Goal: Information Seeking & Learning: Understand process/instructions

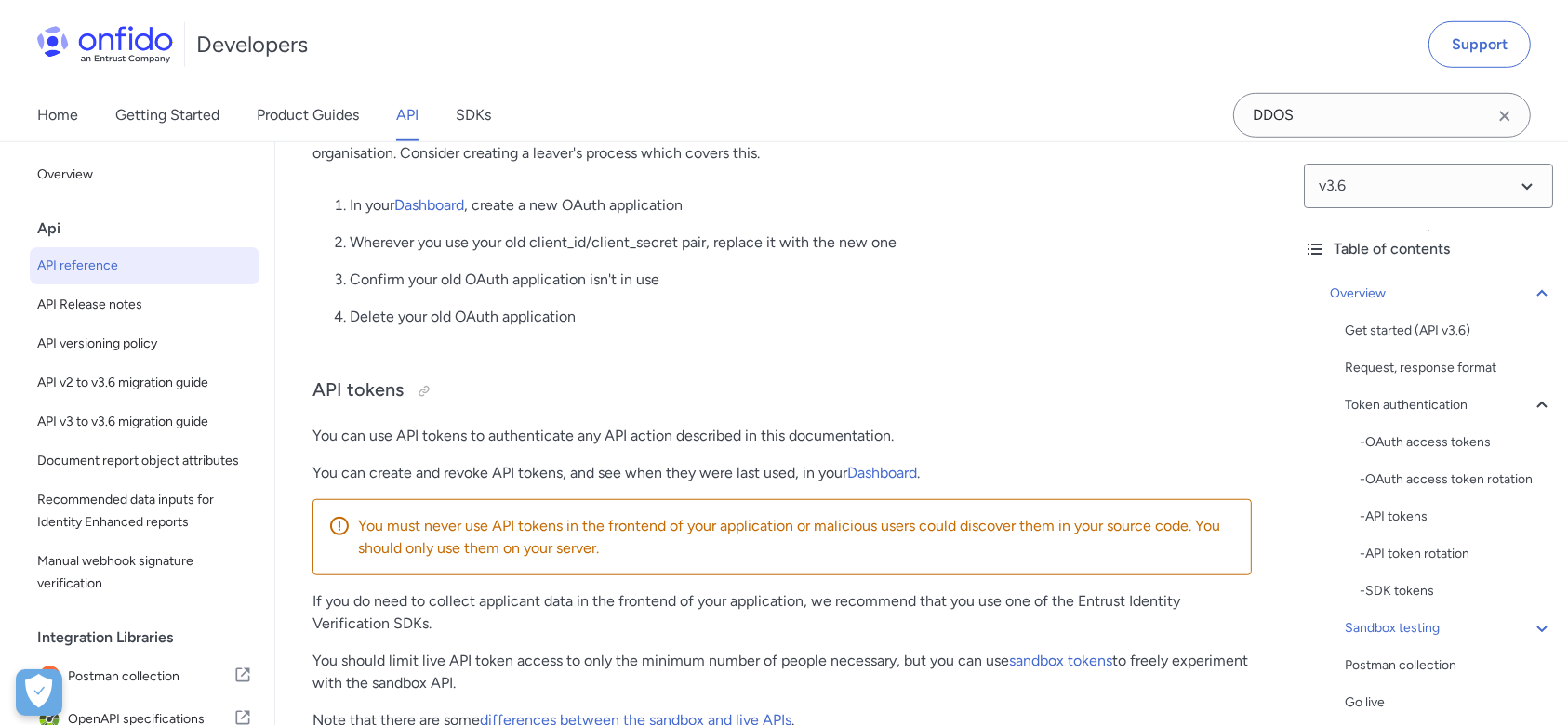
scroll to position [3507, 0]
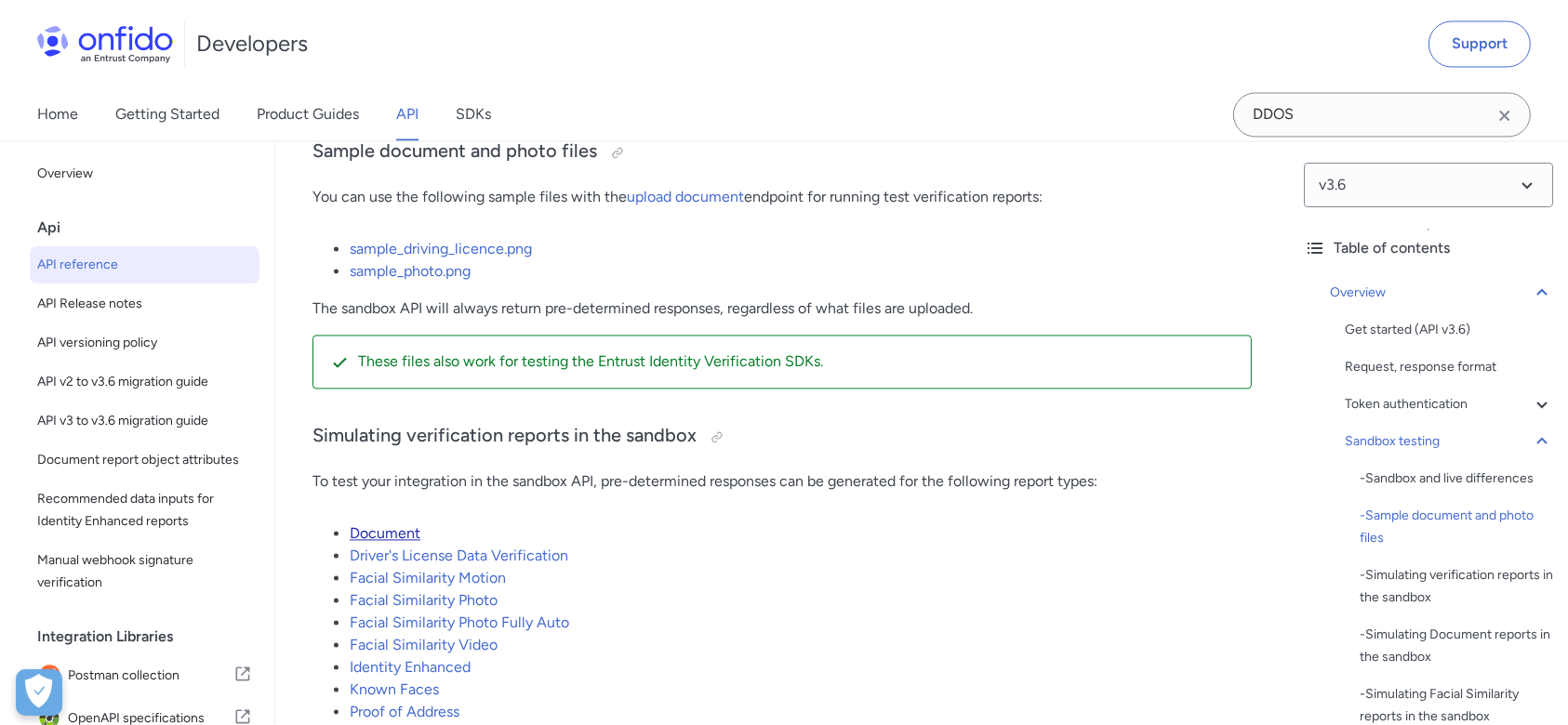
click at [409, 543] on link "Document" at bounding box center [385, 534] width 70 height 17
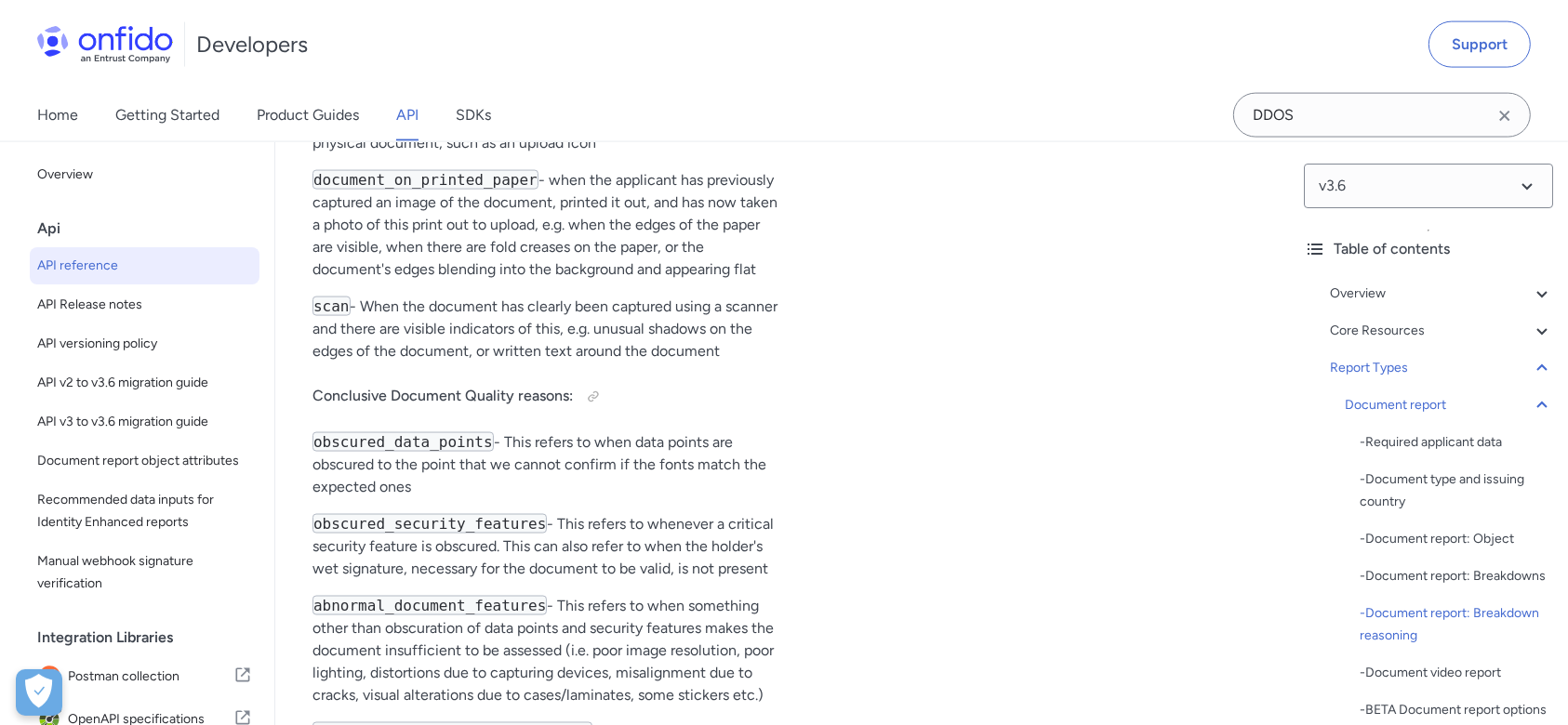
scroll to position [80415, 0]
click at [1444, 180] on select at bounding box center [1428, 186] width 250 height 44
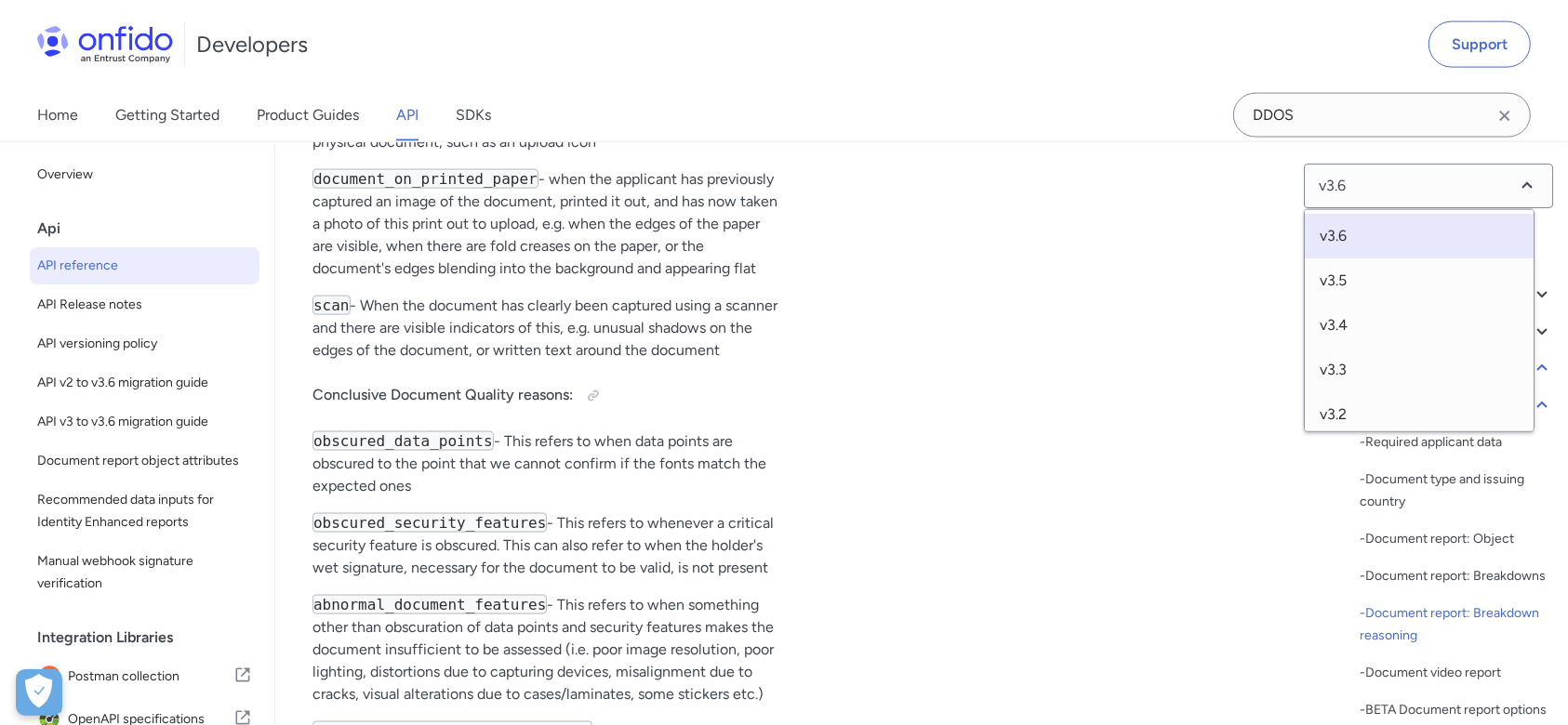
click at [989, 100] on div "Home Getting Started Product Guides API SDKs DDOS" at bounding box center [784, 116] width 1568 height 52
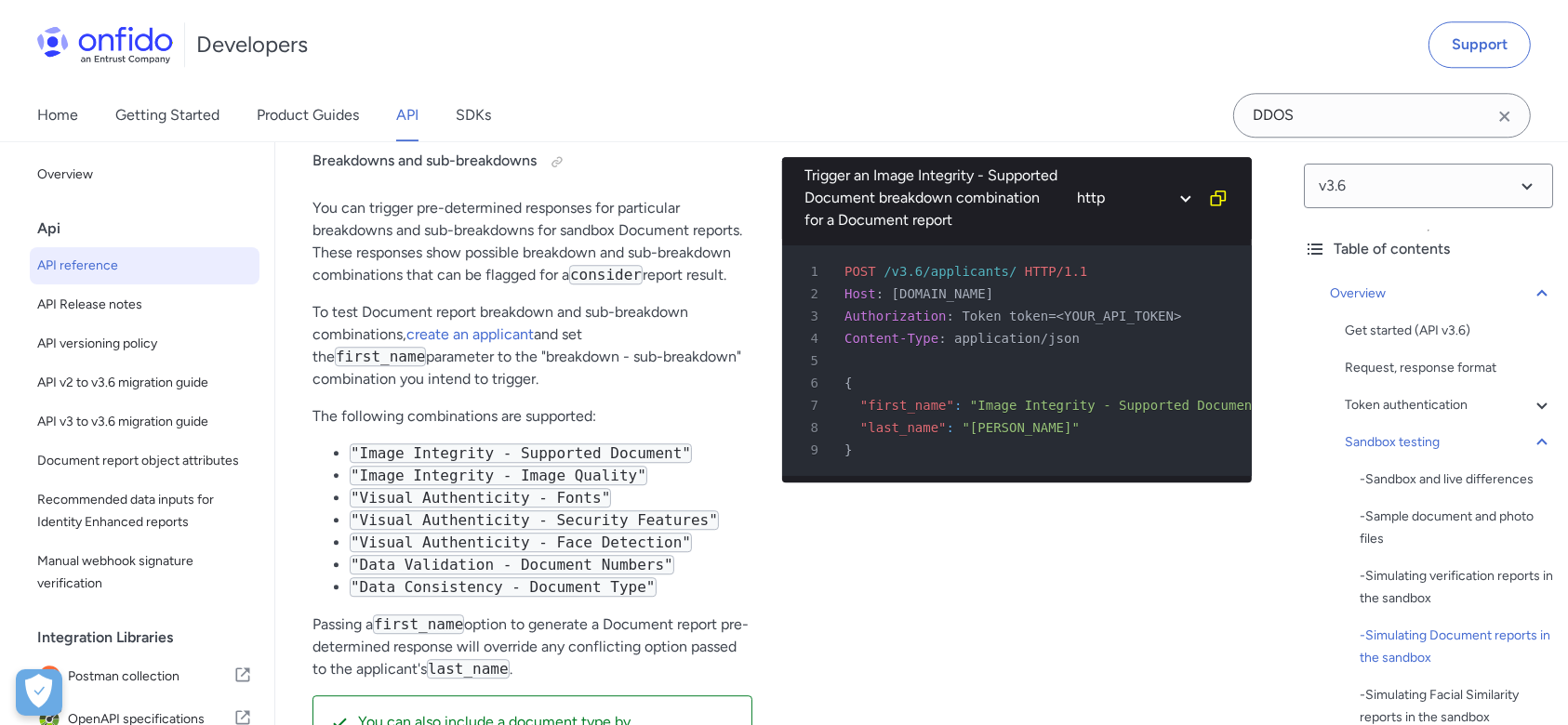
scroll to position [4932, 0]
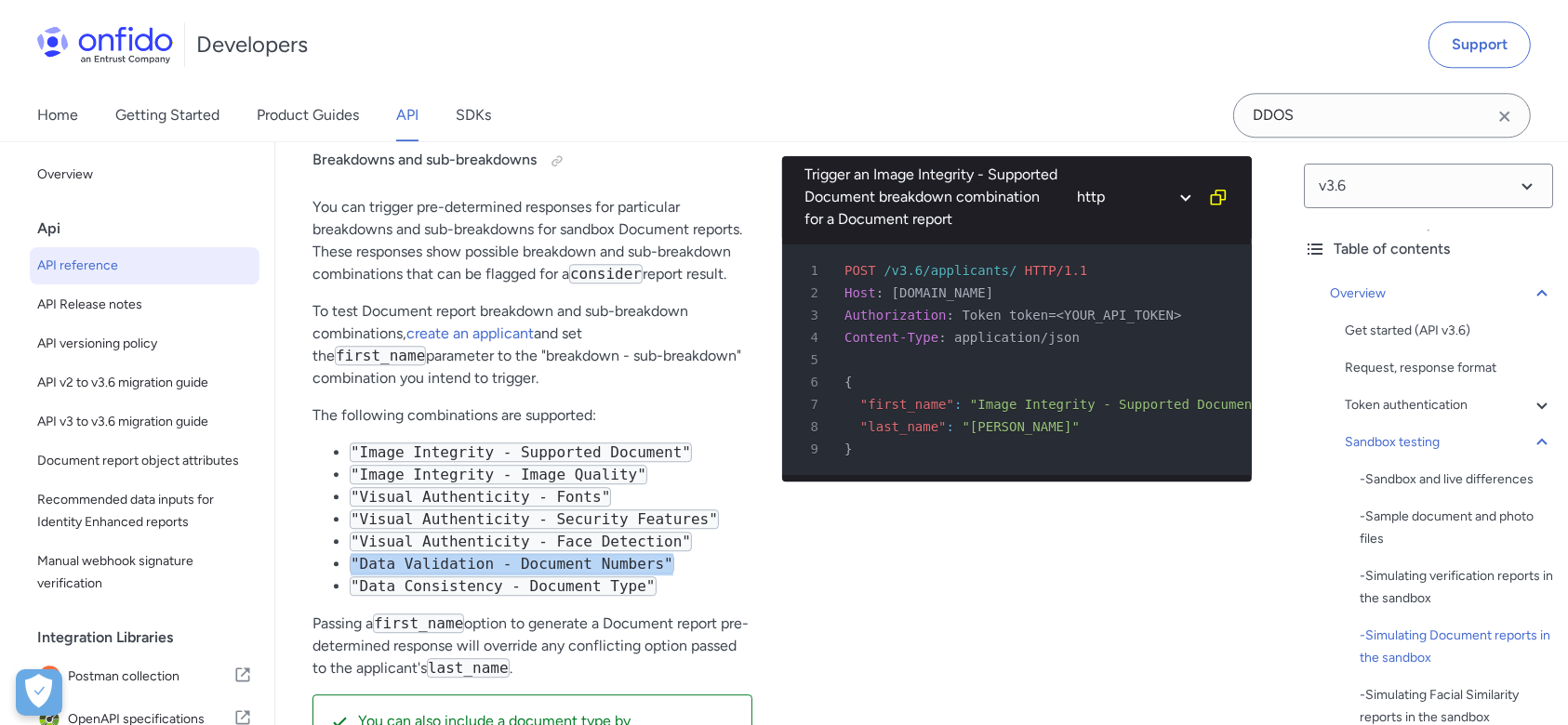
drag, startPoint x: 354, startPoint y: 570, endPoint x: 643, endPoint y: 565, distance: 289.0
click at [643, 565] on code ""Data Validation - Document Numbers"" at bounding box center [512, 564] width 325 height 19
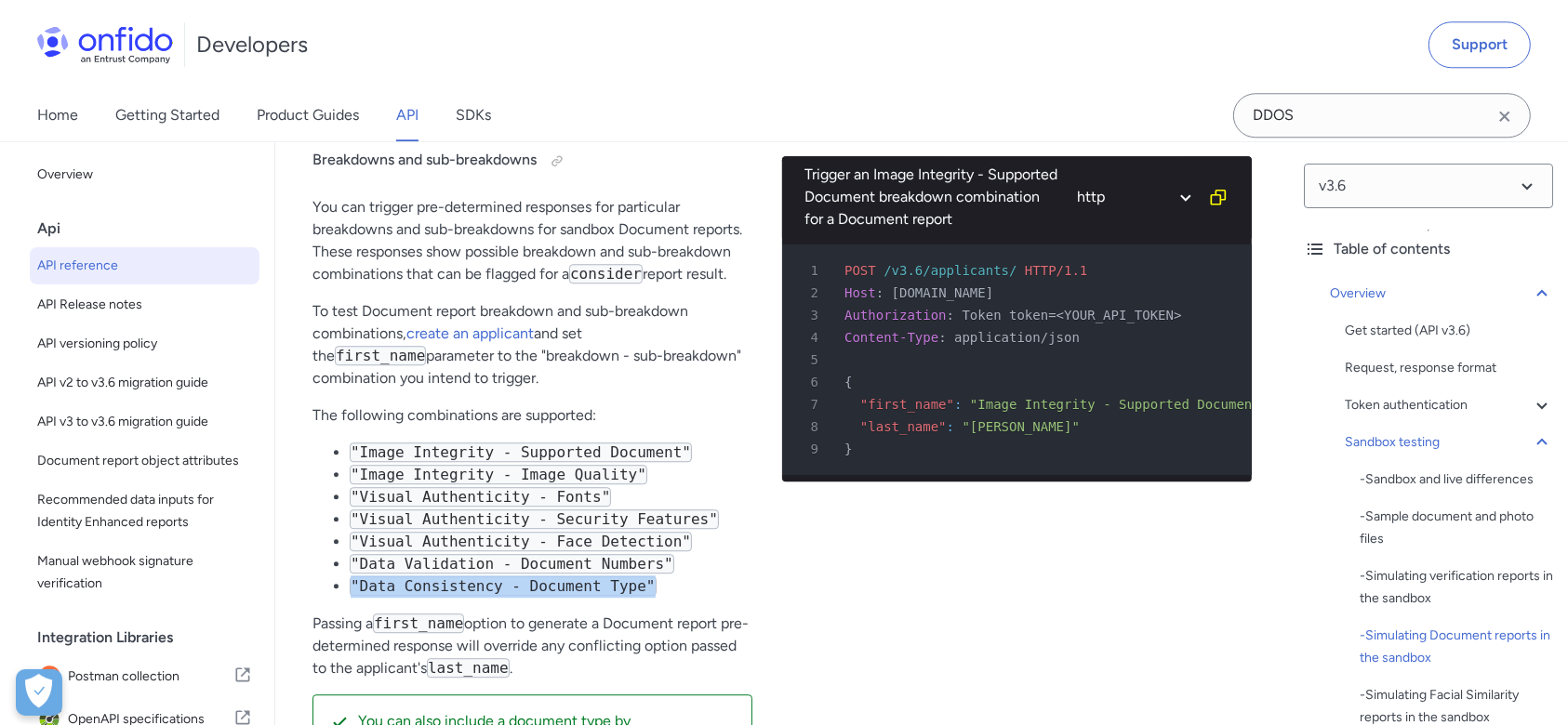
drag, startPoint x: 354, startPoint y: 587, endPoint x: 629, endPoint y: 585, distance: 275.0
click at [629, 585] on li ""Data Consistency - Document Type"" at bounding box center [552, 586] width 403 height 22
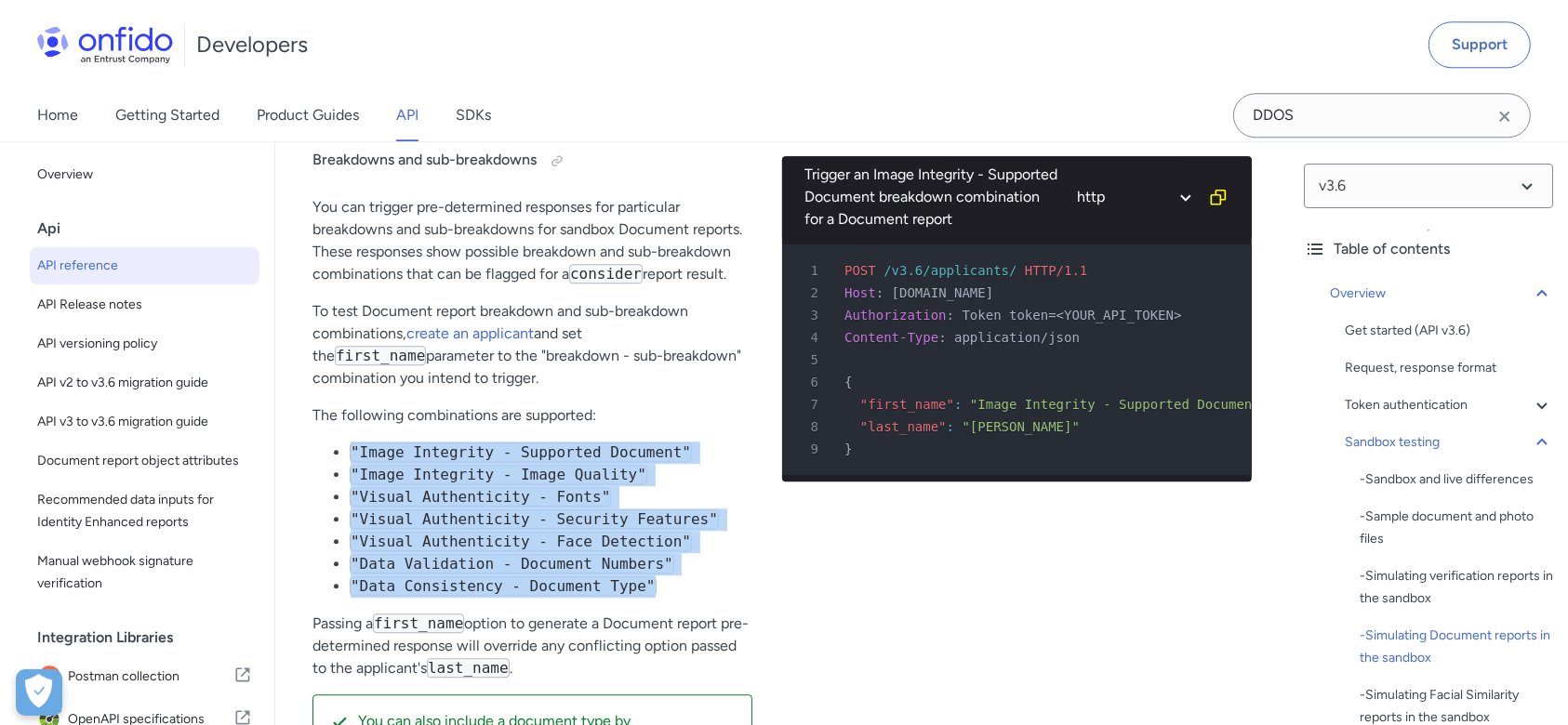
drag, startPoint x: 344, startPoint y: 452, endPoint x: 641, endPoint y: 595, distance: 329.6
click at [641, 595] on ul ""Image Integrity - Supported Document" "Image Integrity - Image Quality" "Visua…" at bounding box center [532, 520] width 440 height 156
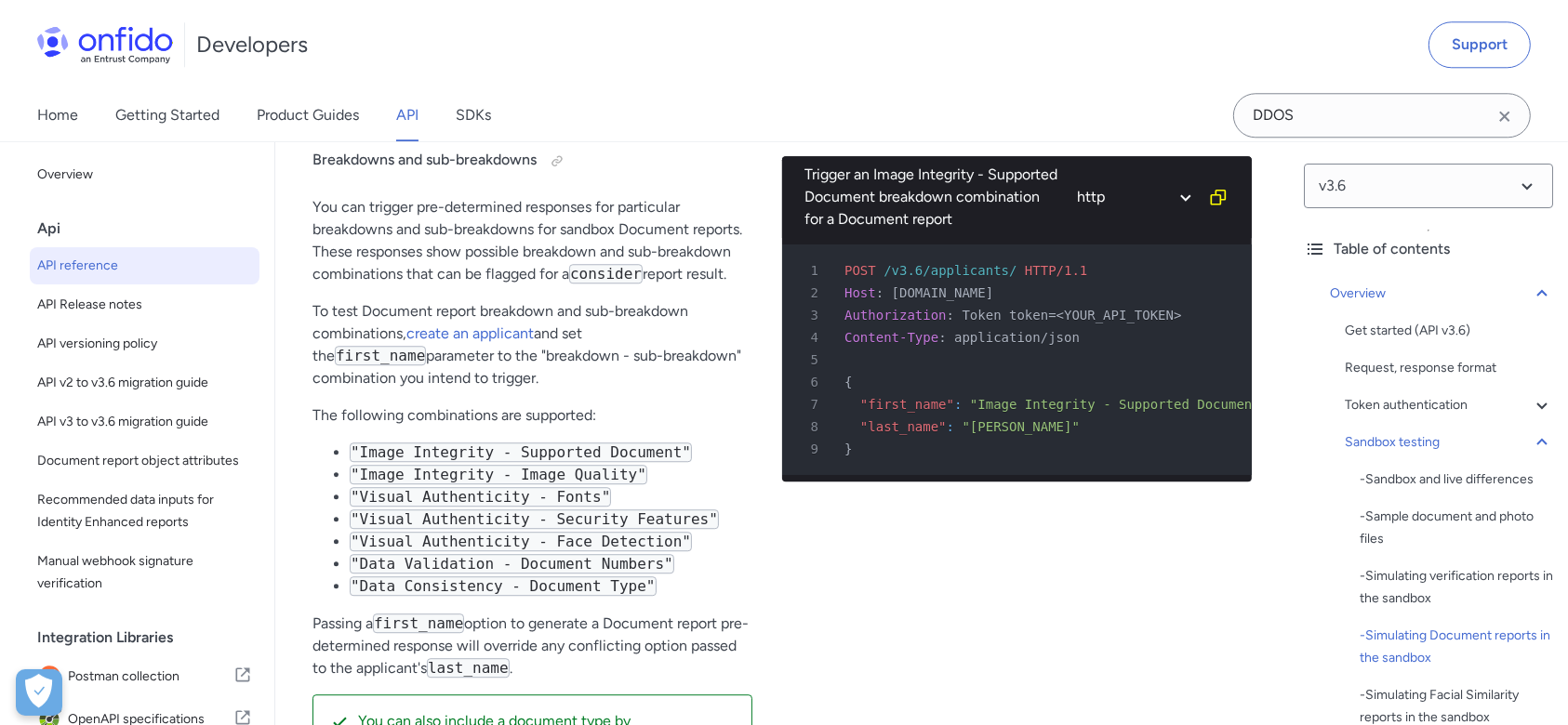
click at [648, 603] on div "Breakdowns and sub-breakdowns You can trigger pre-determined responses for part…" at bounding box center [532, 467] width 440 height 682
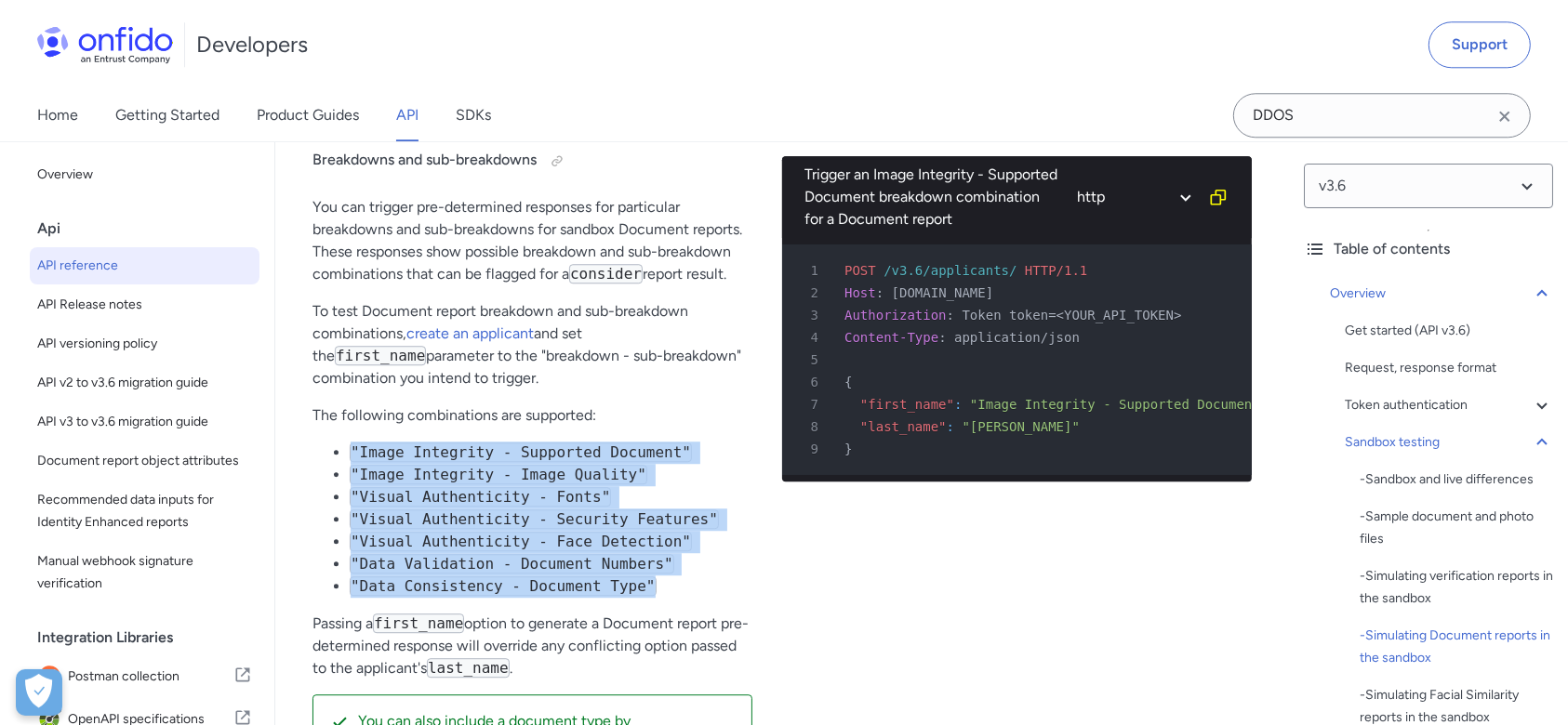
drag, startPoint x: 342, startPoint y: 463, endPoint x: 635, endPoint y: 592, distance: 320.1
click at [635, 592] on ul ""Image Integrity - Supported Document" "Image Integrity - Image Quality" "Visua…" at bounding box center [532, 520] width 440 height 156
click at [632, 594] on li ""Data Consistency - Document Type"" at bounding box center [552, 586] width 403 height 22
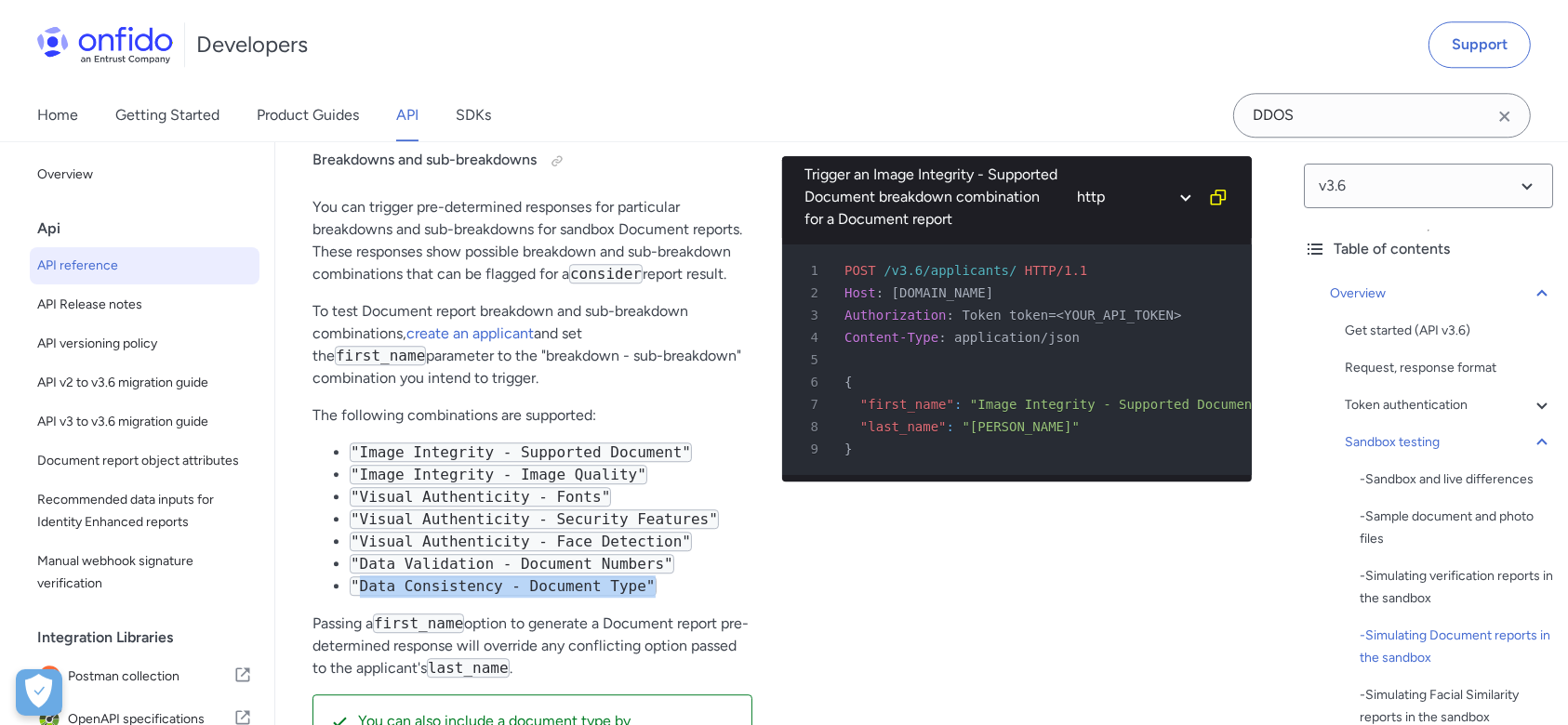
drag, startPoint x: 630, startPoint y: 592, endPoint x: 355, endPoint y: 592, distance: 275.0
click at [355, 592] on li ""Data Consistency - Document Type"" at bounding box center [552, 586] width 403 height 22
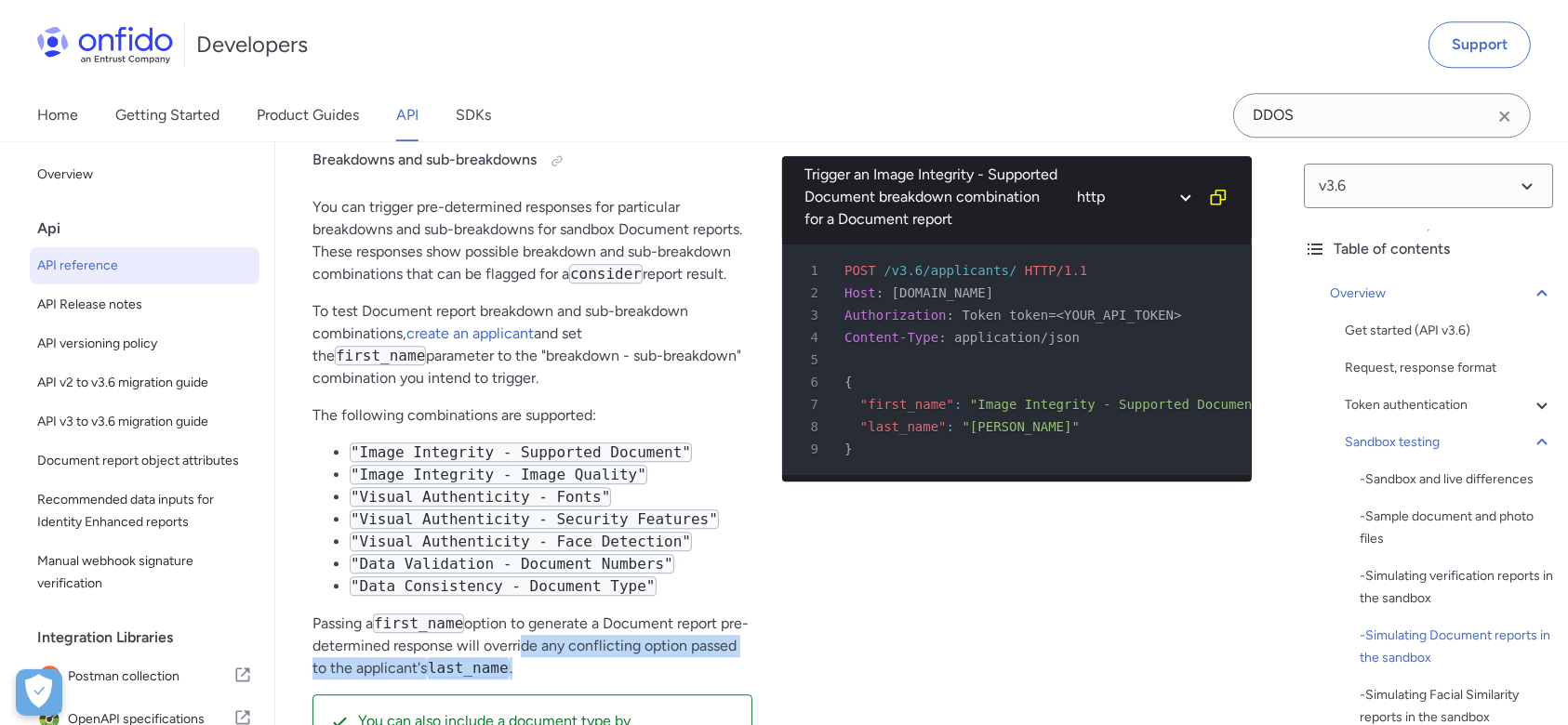
drag, startPoint x: 517, startPoint y: 656, endPoint x: 548, endPoint y: 680, distance: 39.2
click at [548, 680] on p "Passing a first_name option to generate a Document report pre-determined respon…" at bounding box center [532, 646] width 440 height 67
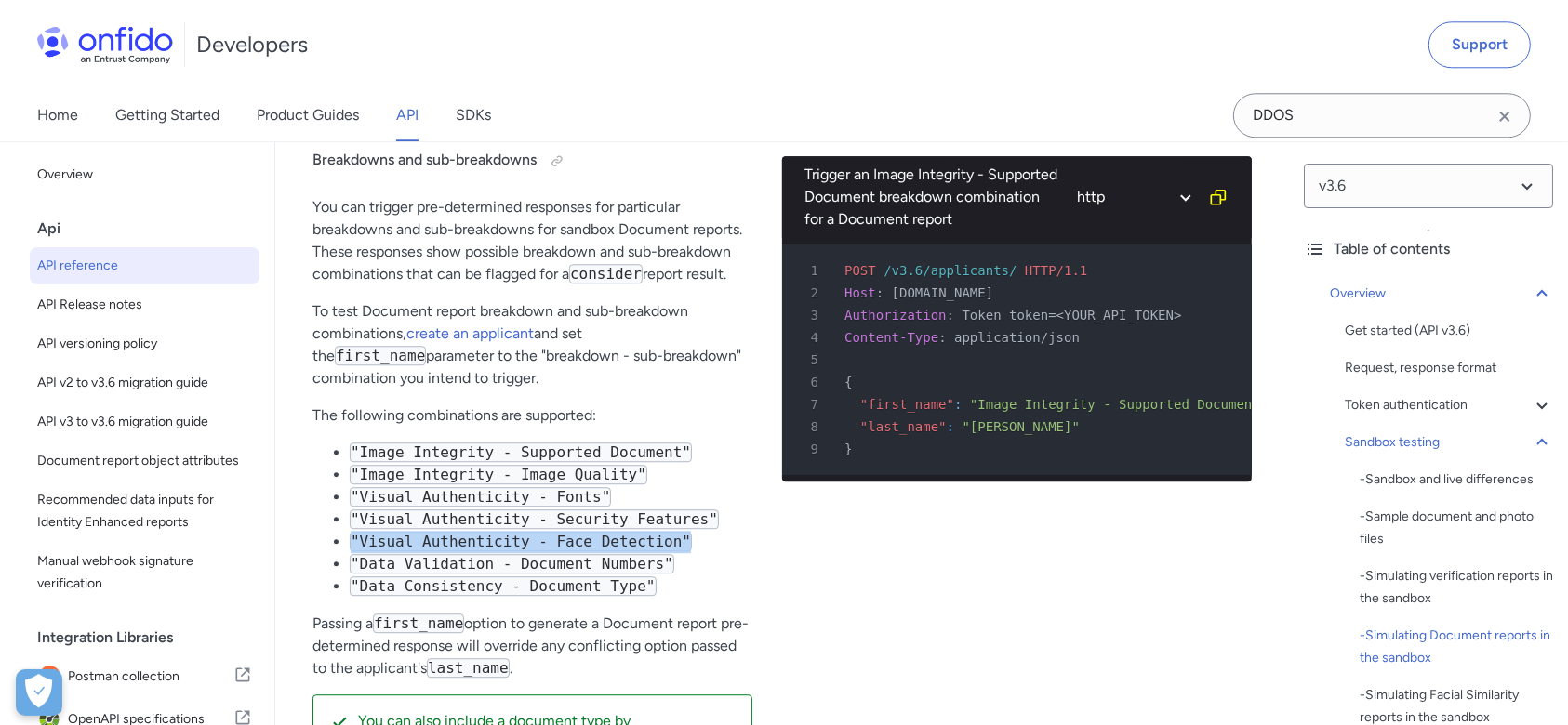
drag, startPoint x: 353, startPoint y: 541, endPoint x: 662, endPoint y: 550, distance: 309.1
click at [662, 550] on code ""Visual Authenticity - Face Detection"" at bounding box center [521, 542] width 342 height 19
click at [673, 546] on li ""Visual Authenticity - Face Detection"" at bounding box center [552, 542] width 403 height 22
drag, startPoint x: 665, startPoint y: 548, endPoint x: 323, endPoint y: 549, distance: 342.0
click at [323, 549] on ul ""Image Integrity - Supported Document" "Image Integrity - Image Quality" "Visua…" at bounding box center [532, 520] width 440 height 156
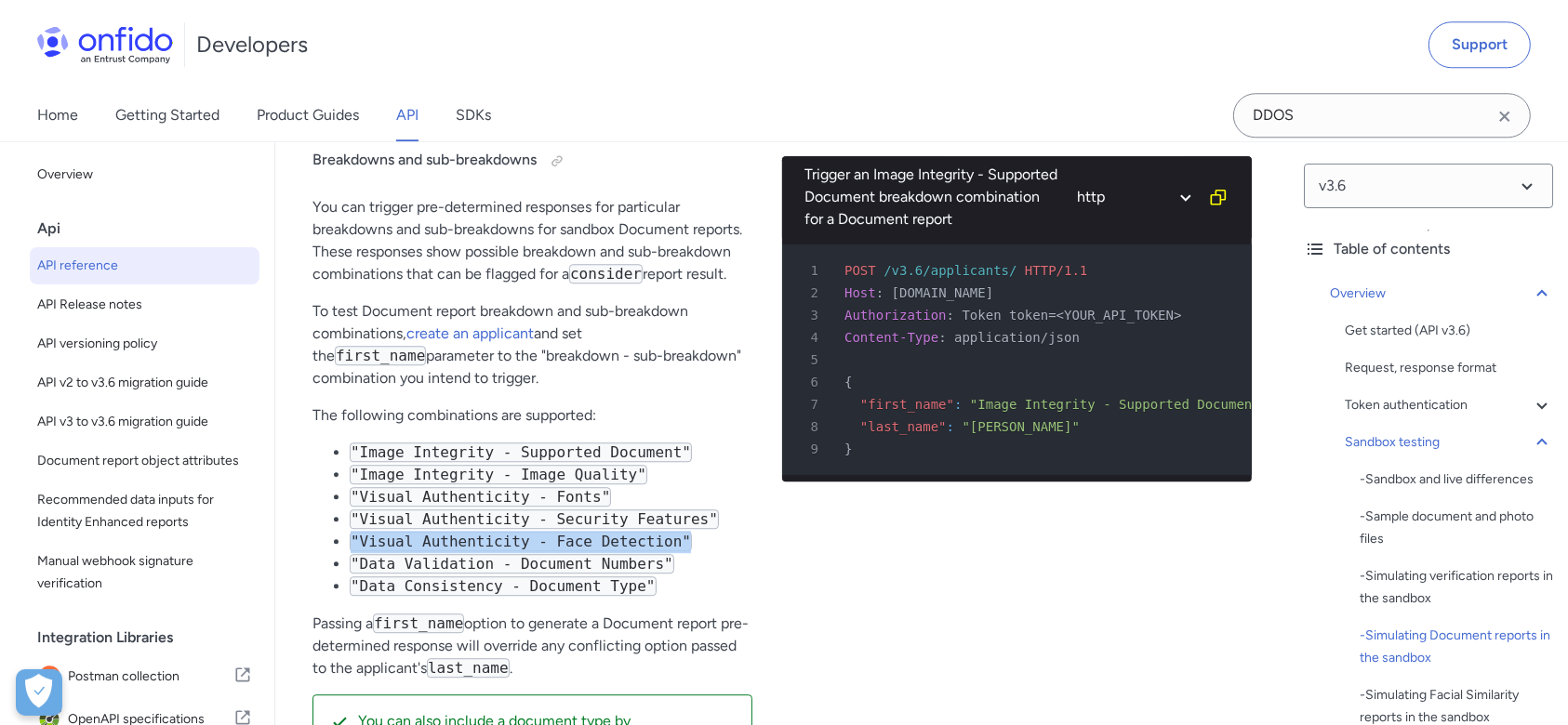
copy code ""Visual Authenticity - Face Detection""
click at [357, 547] on code ""Visual Authenticity - Face Detection"" at bounding box center [521, 542] width 342 height 19
drag, startPoint x: 359, startPoint y: 547, endPoint x: 654, endPoint y: 548, distance: 295.0
click at [654, 548] on code ""Visual Authenticity - Face Detection"" at bounding box center [521, 542] width 342 height 19
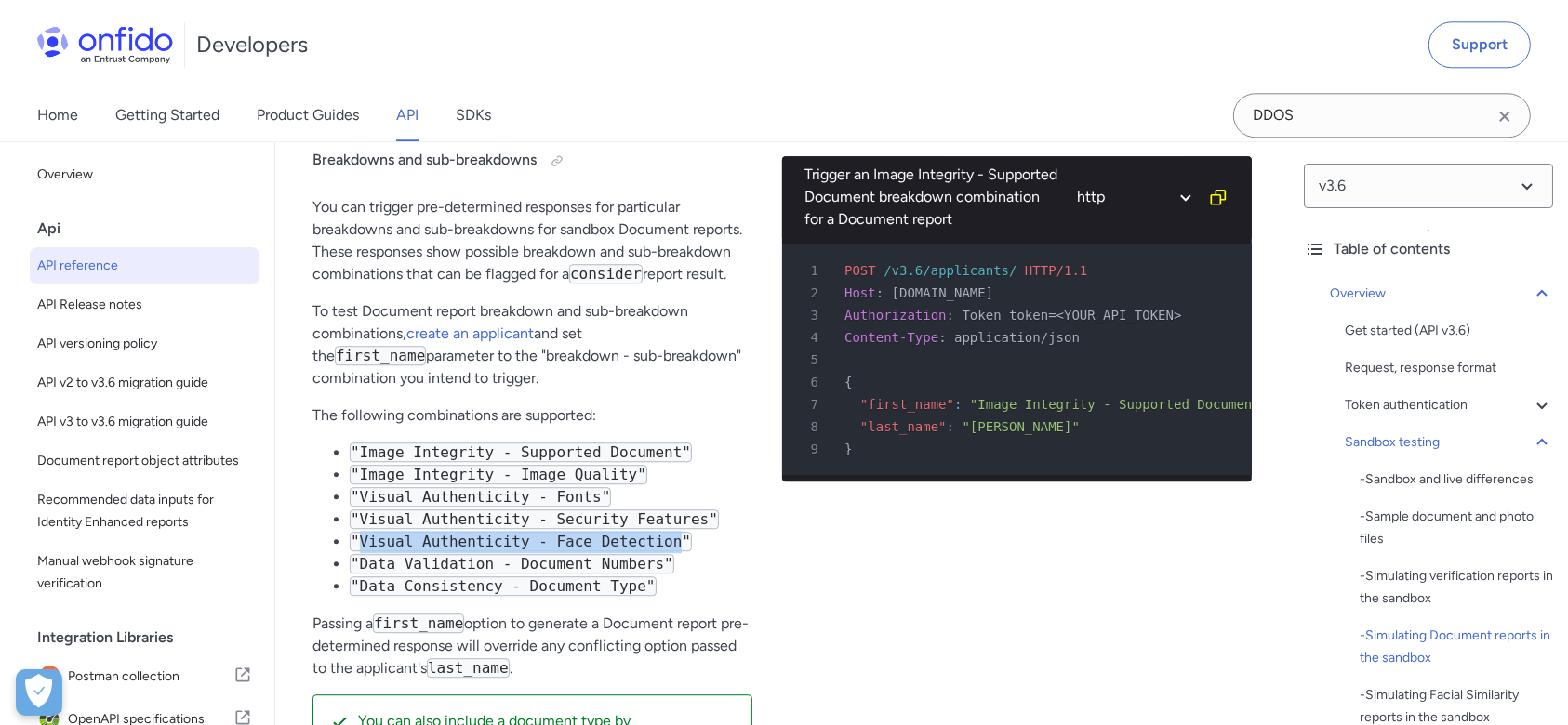
copy code "Visual Authenticity - Face Detection"
click at [445, 250] on p "You can trigger pre-determined responses for particular breakdowns and sub-brea…" at bounding box center [532, 241] width 440 height 90
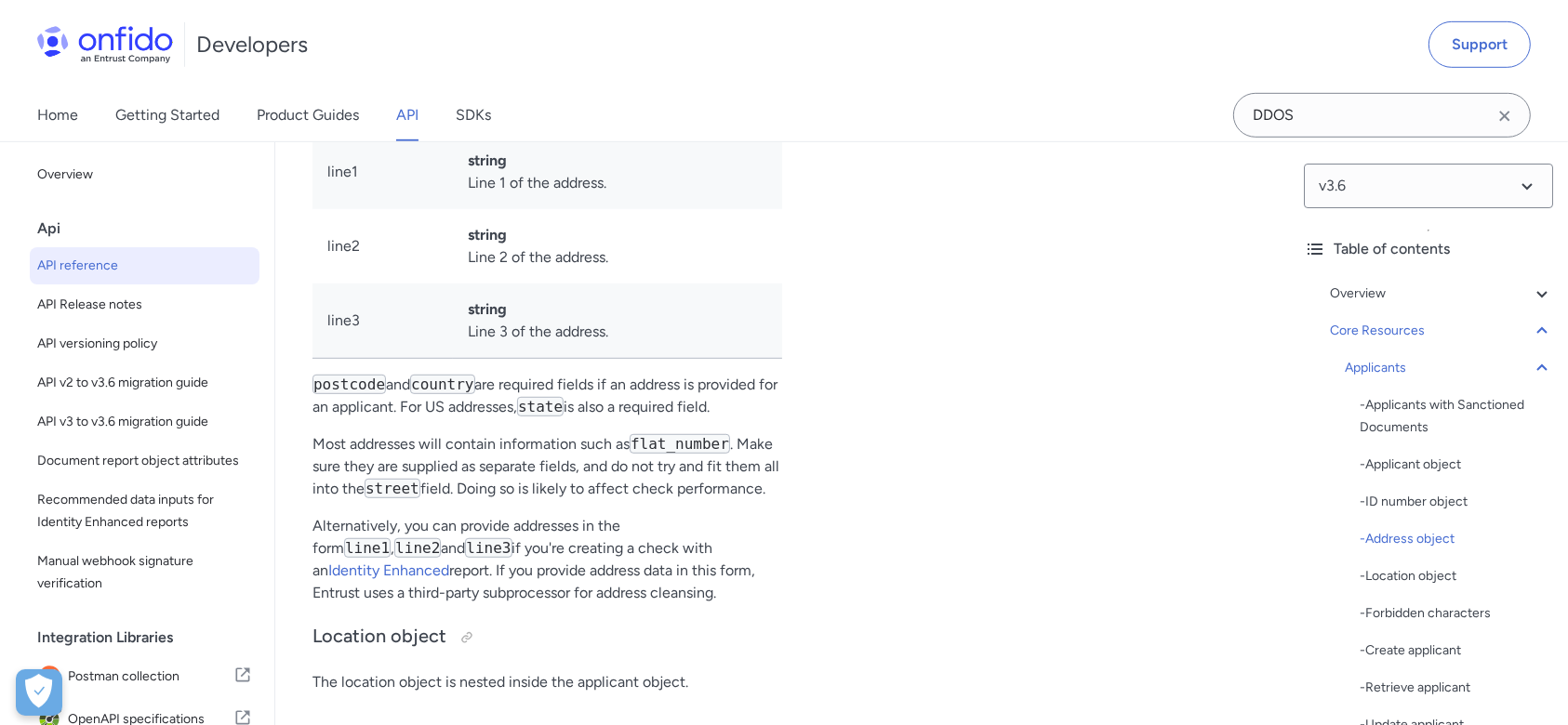
scroll to position [23073, 0]
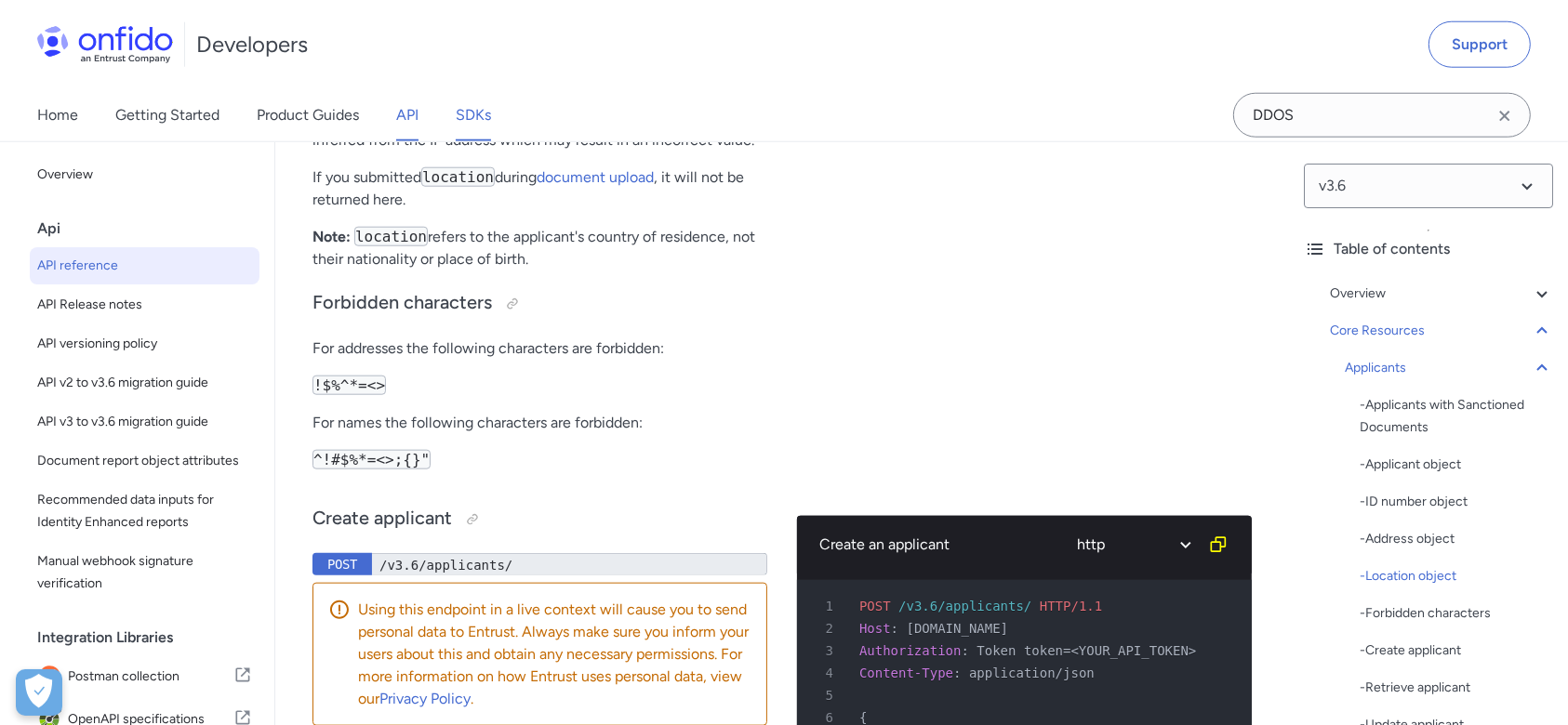
click at [485, 120] on link "SDKs" at bounding box center [473, 116] width 36 height 52
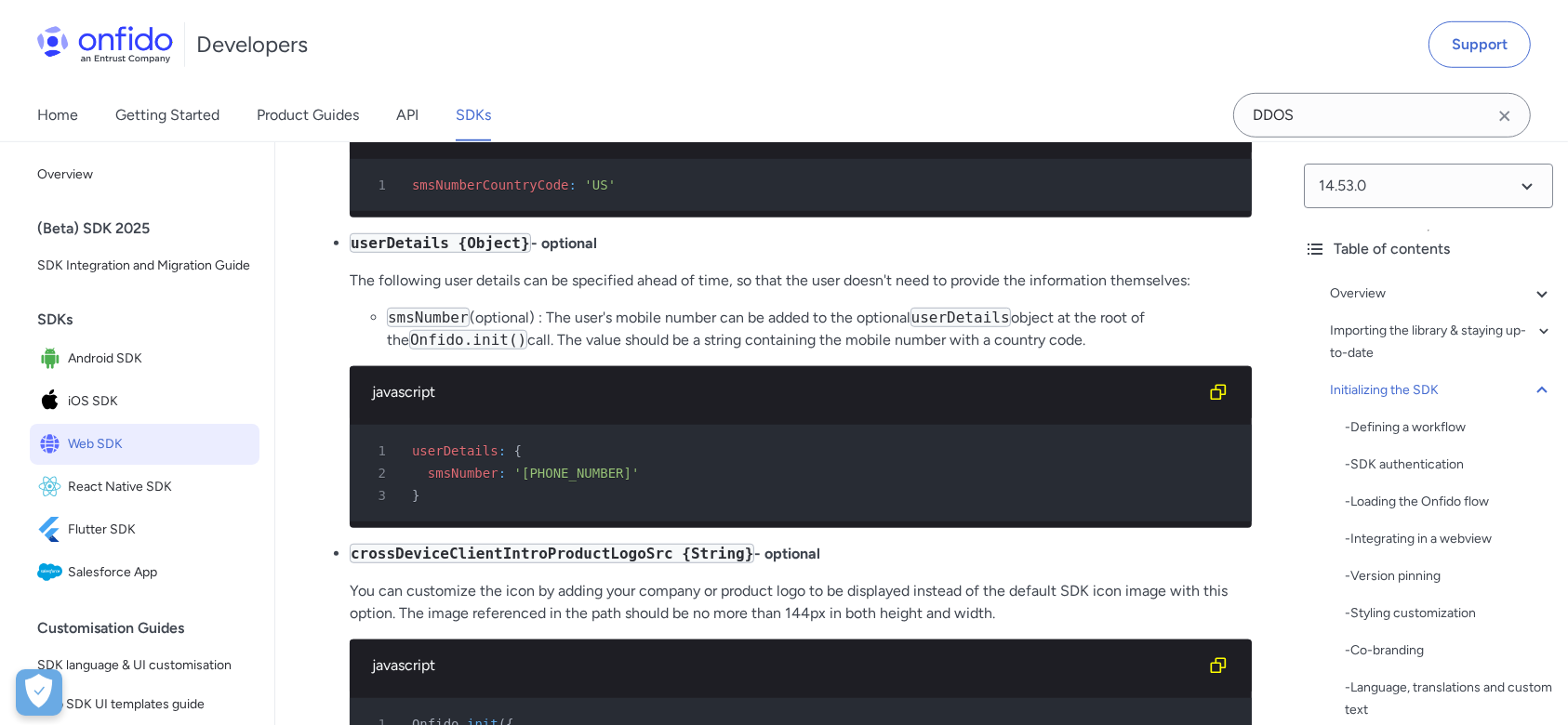
scroll to position [28269, 0]
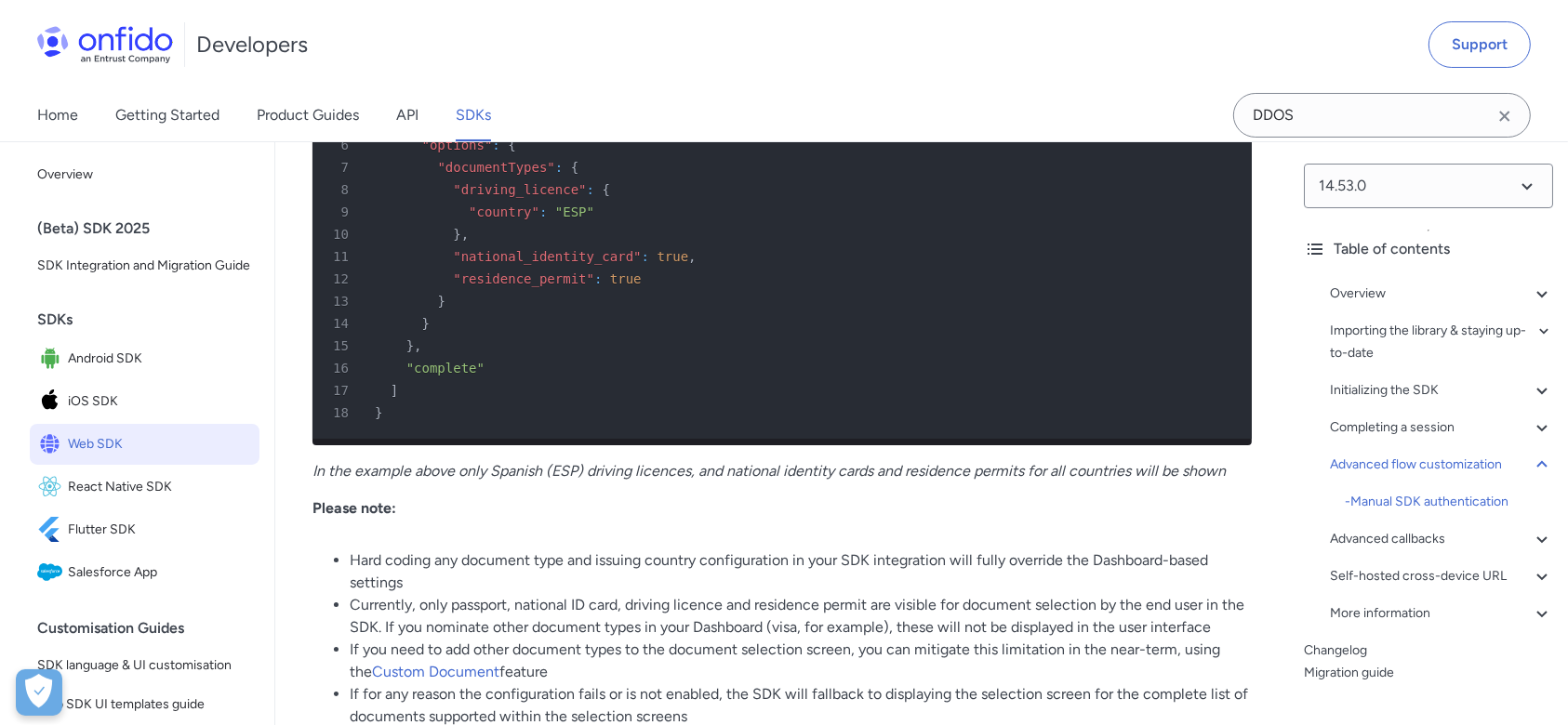
drag, startPoint x: 789, startPoint y: 361, endPoint x: 1058, endPoint y: 363, distance: 269.0
copy p "3-letter ISO 3166-1 alpha-3 country code"
